Goal: Book appointment/travel/reservation

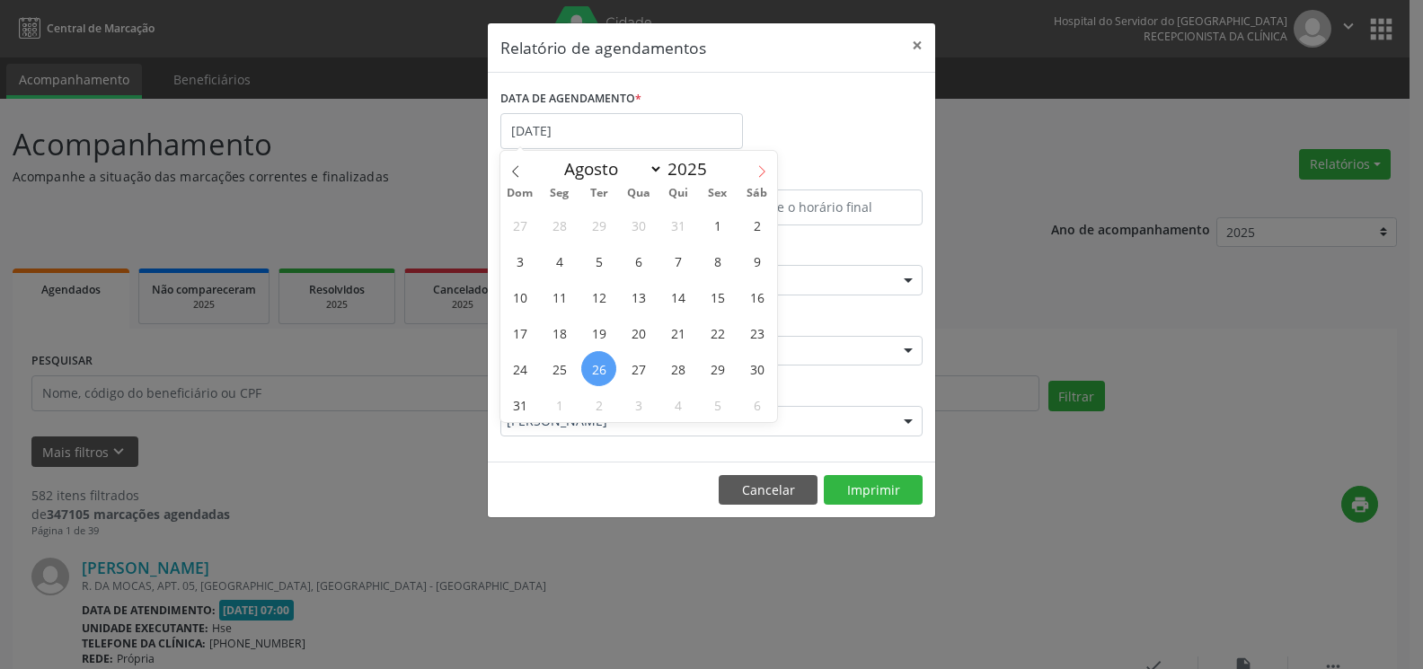
click at [764, 166] on icon at bounding box center [762, 171] width 13 height 13
select select "8"
click at [555, 230] on span "1" at bounding box center [559, 225] width 35 height 35
type input "[DATE]"
click at [763, 174] on icon at bounding box center [762, 171] width 13 height 13
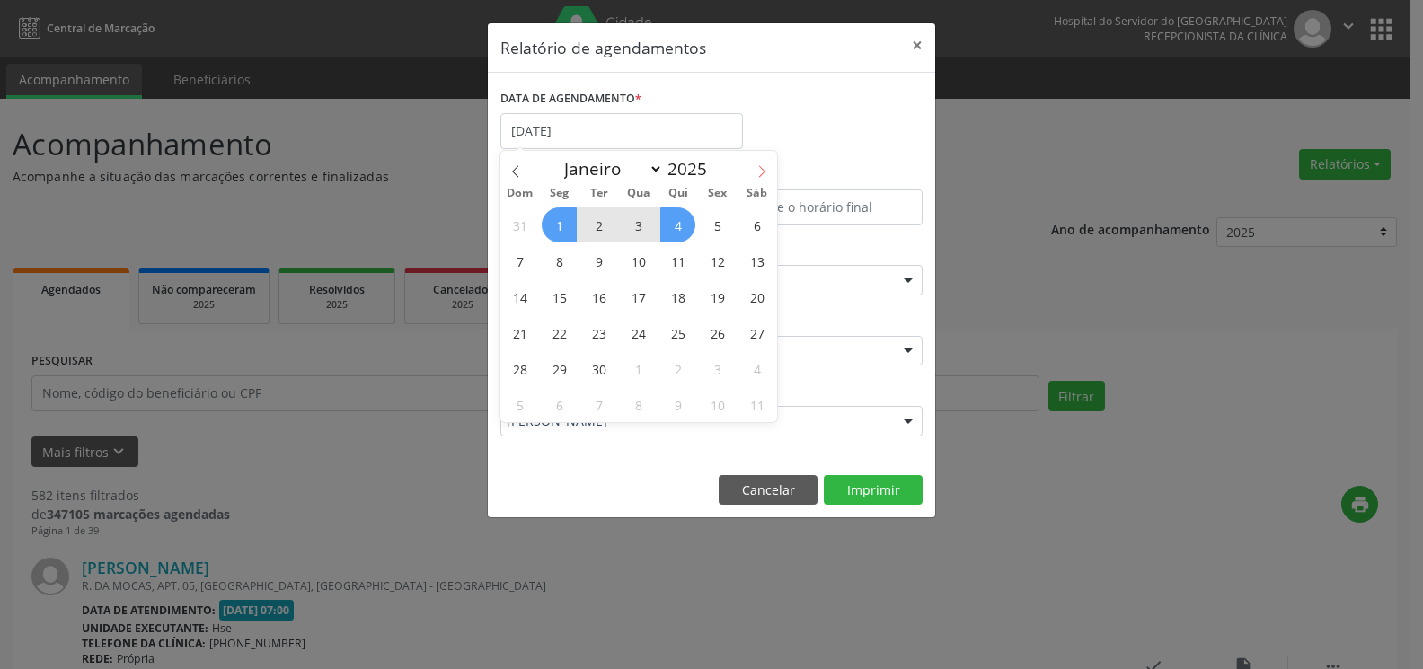
select select "9"
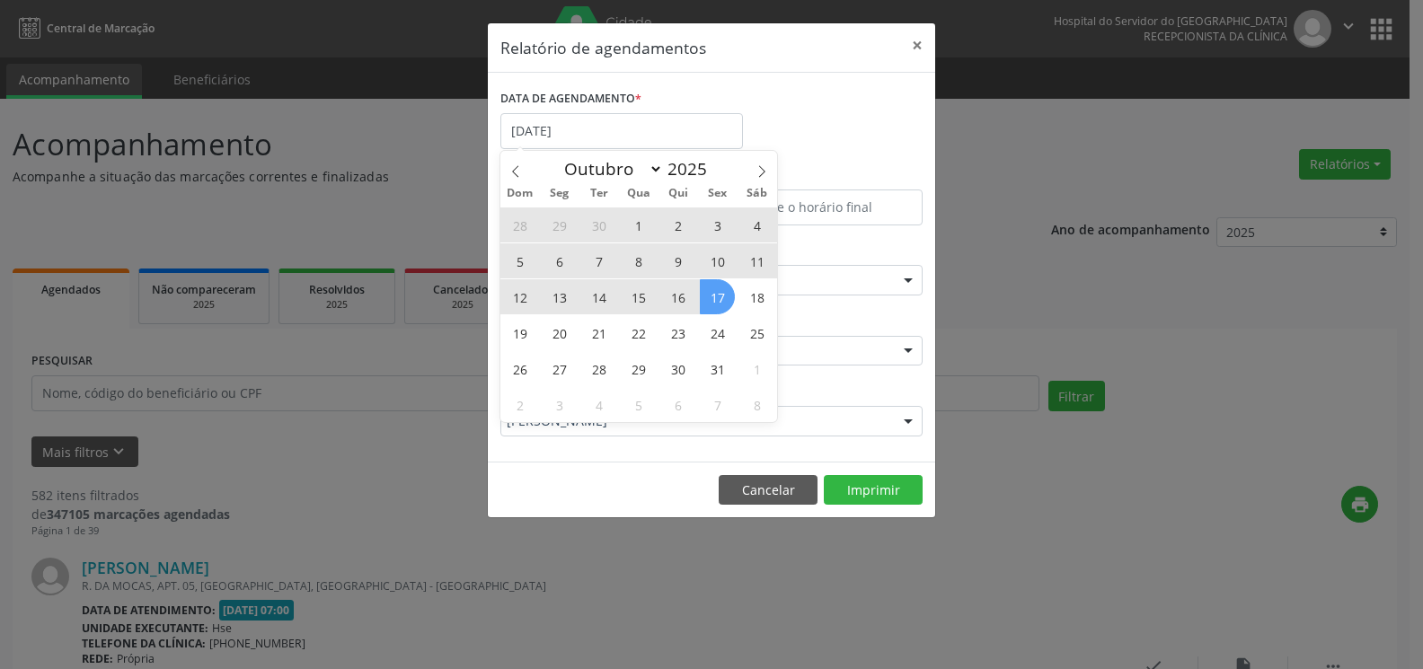
click at [730, 299] on span "17" at bounding box center [717, 296] width 35 height 35
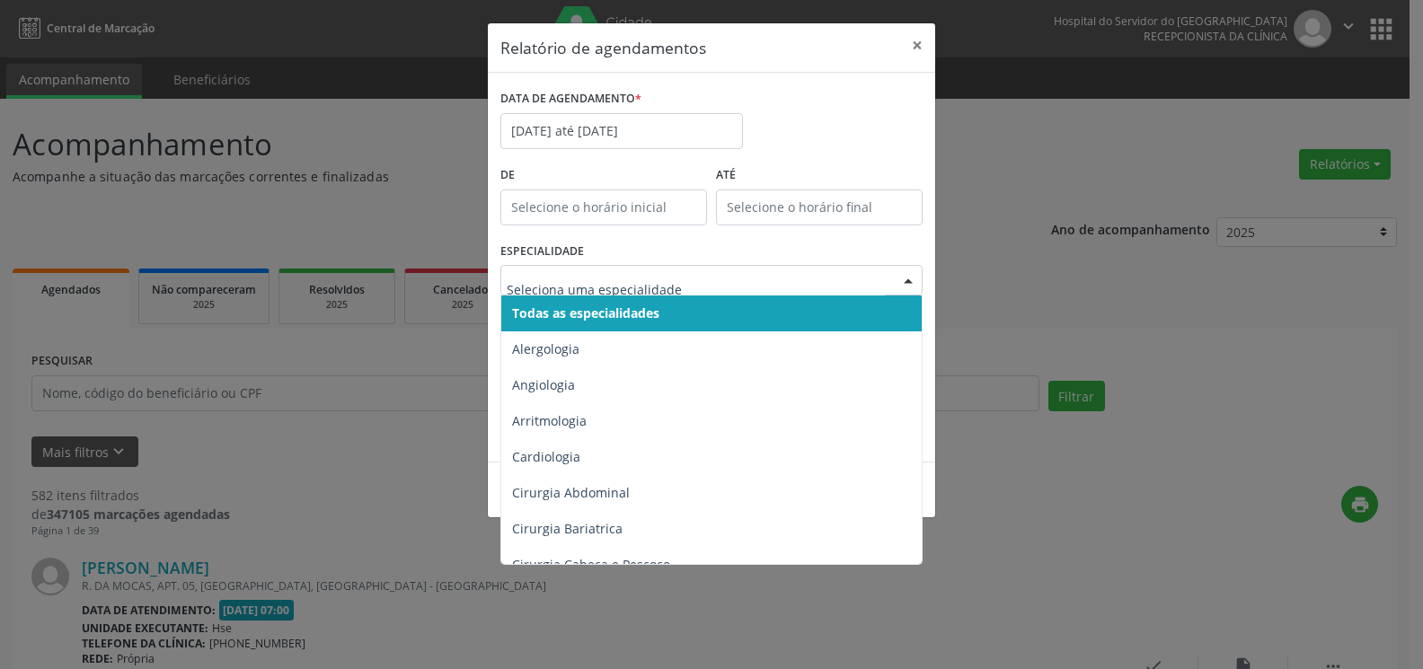
click at [651, 306] on span "Todas as especialidades" at bounding box center [585, 313] width 147 height 17
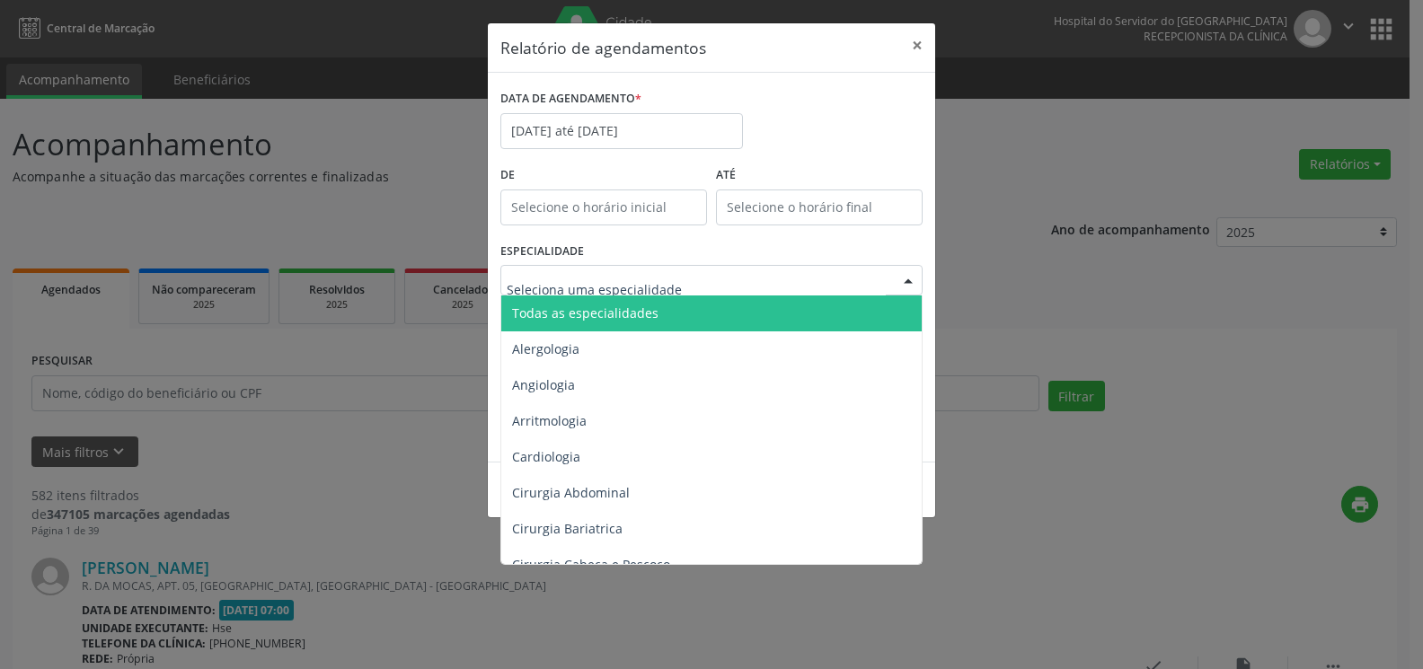
click at [651, 309] on span "Todas as especialidades" at bounding box center [585, 313] width 146 height 17
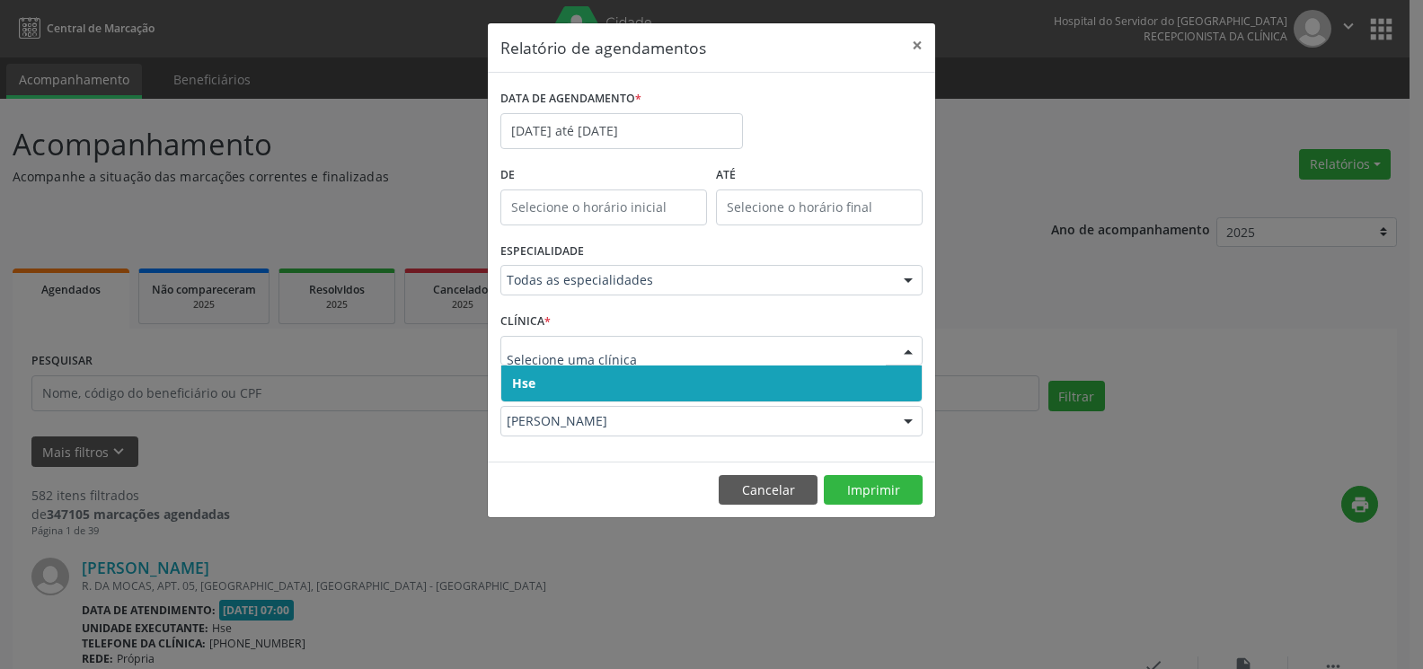
click at [608, 381] on span "Hse" at bounding box center [711, 384] width 421 height 36
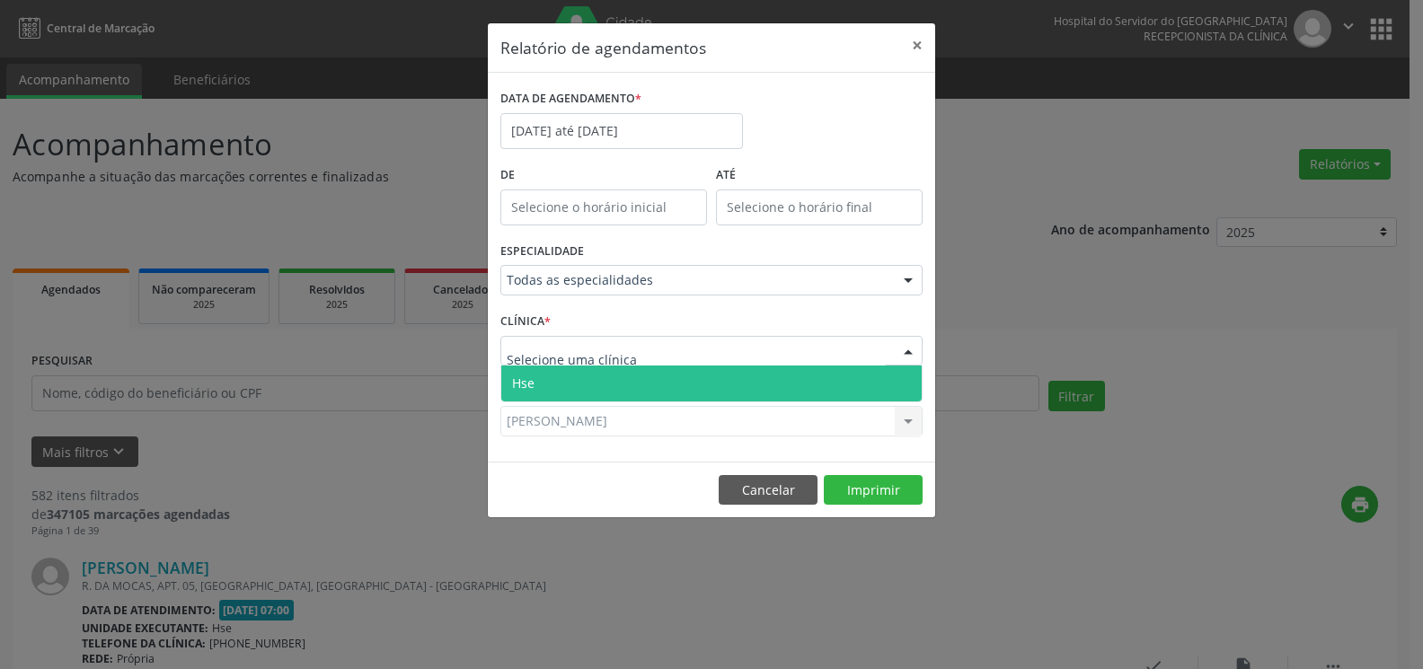
click at [607, 379] on span "Hse" at bounding box center [711, 384] width 421 height 36
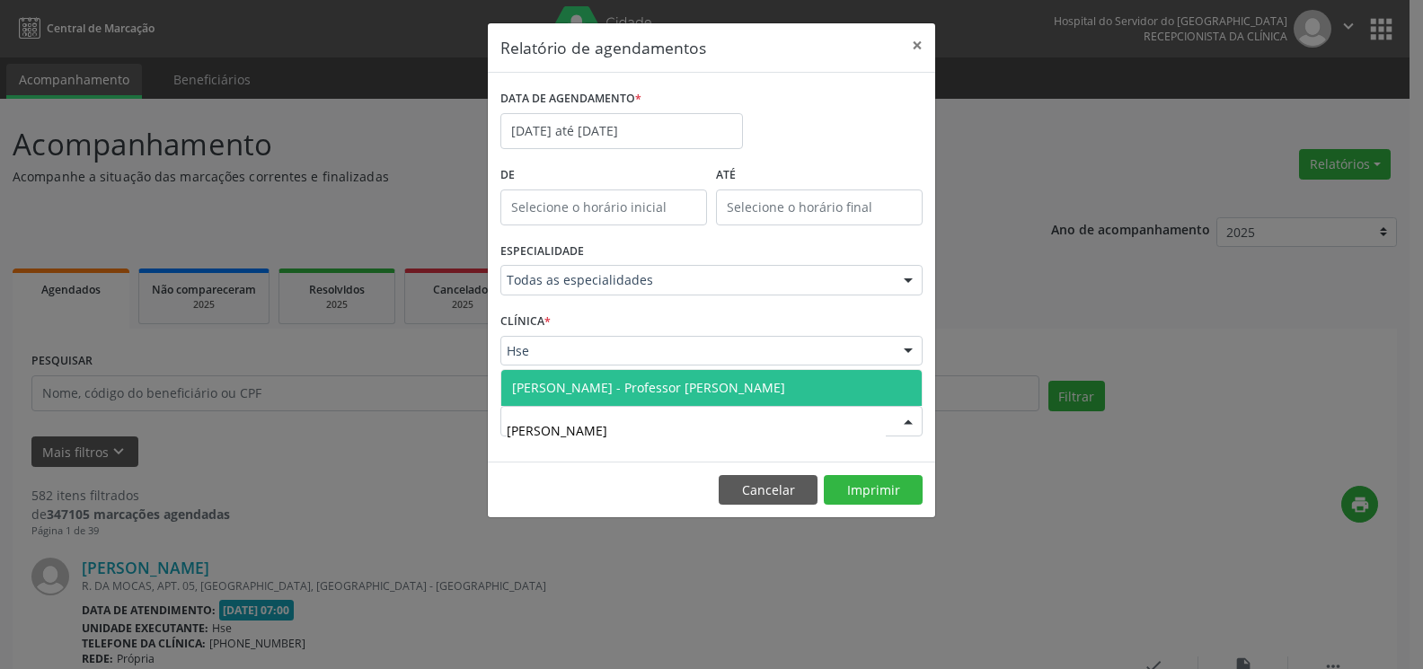
type input "[PERSON_NAME]"
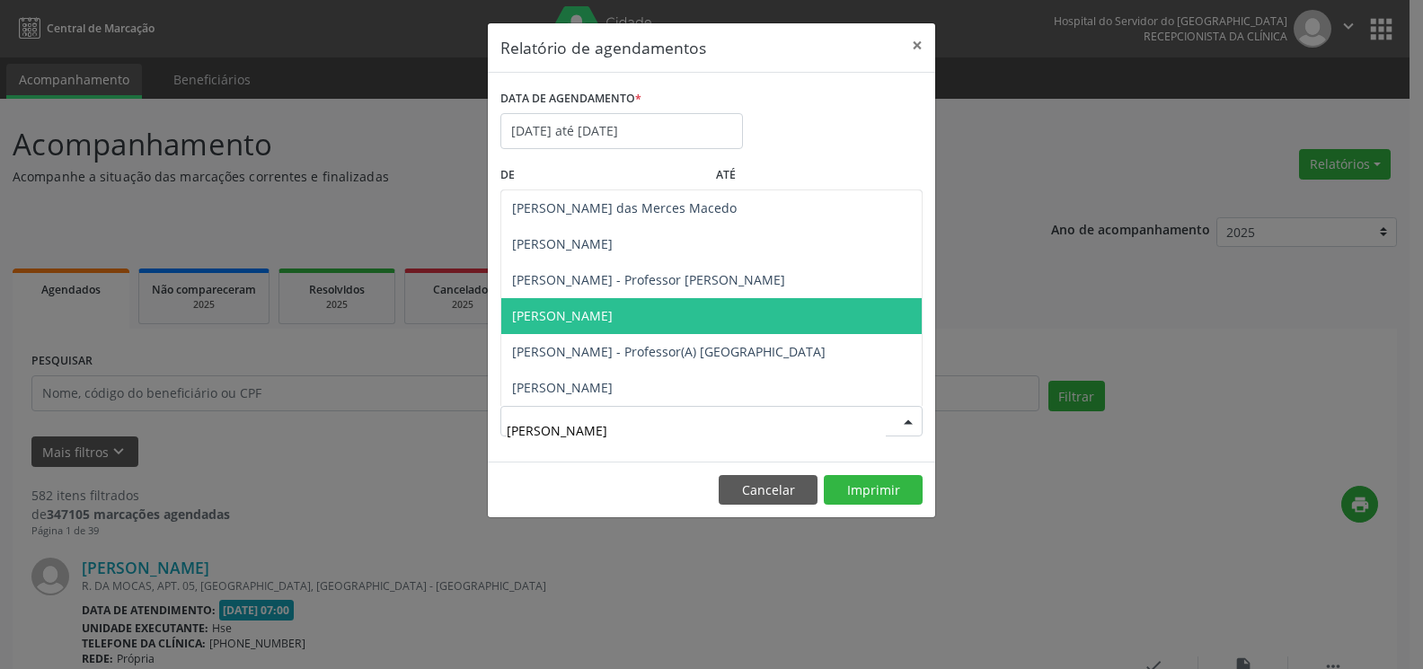
click at [674, 319] on span "[PERSON_NAME]" at bounding box center [711, 316] width 421 height 36
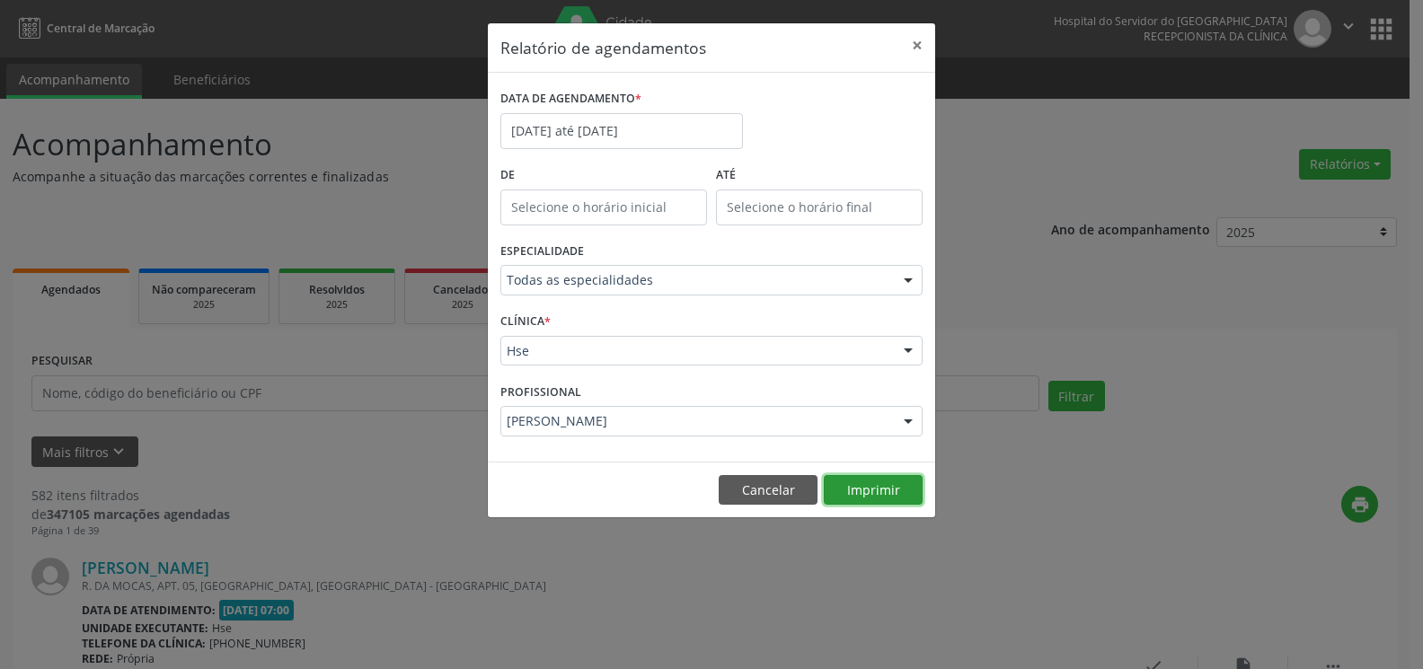
click at [867, 492] on button "Imprimir" at bounding box center [873, 490] width 99 height 31
click at [917, 49] on button "×" at bounding box center [917, 45] width 36 height 44
